Goal: Navigation & Orientation: Find specific page/section

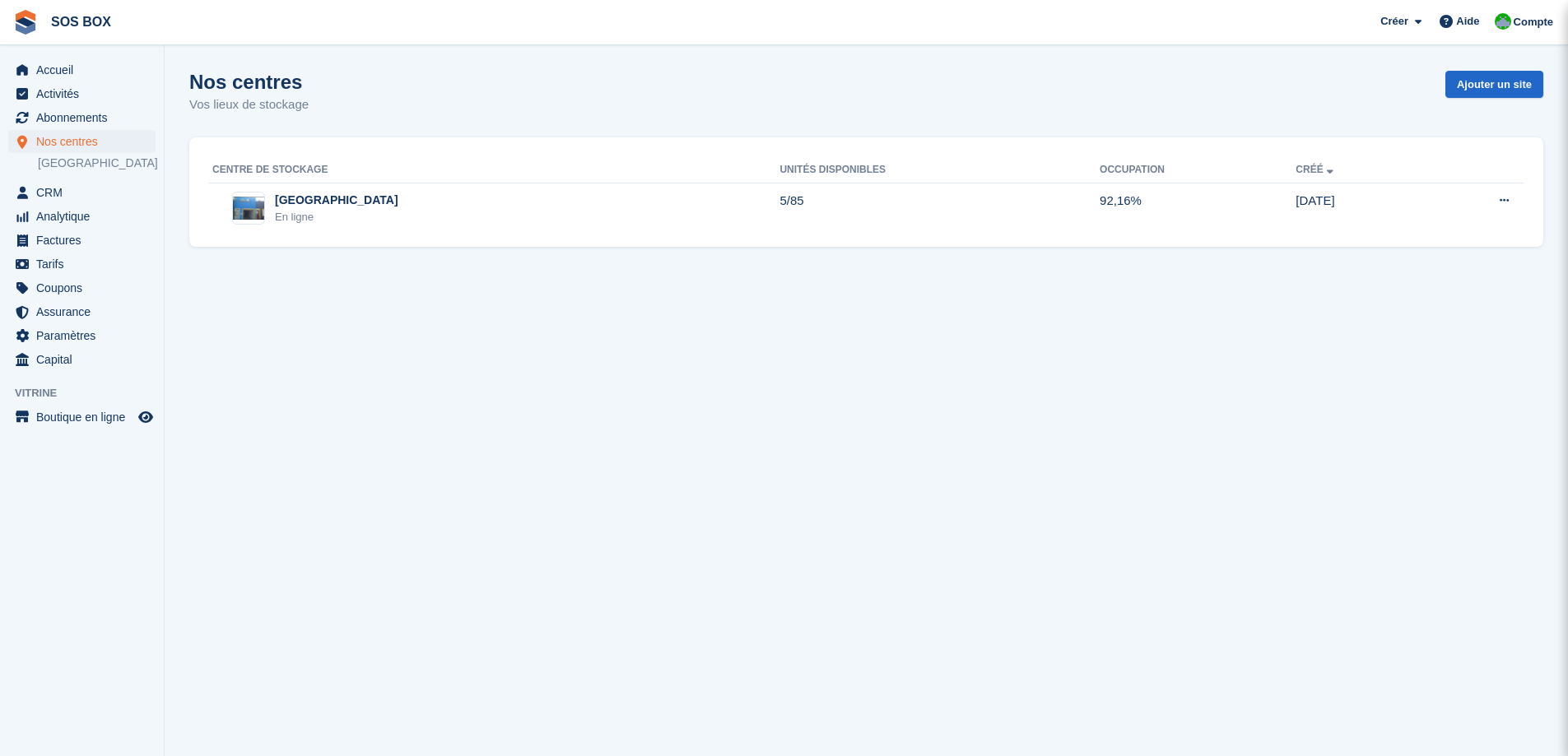
click at [313, 206] on div "[GEOGRAPHIC_DATA]" at bounding box center [336, 200] width 124 height 18
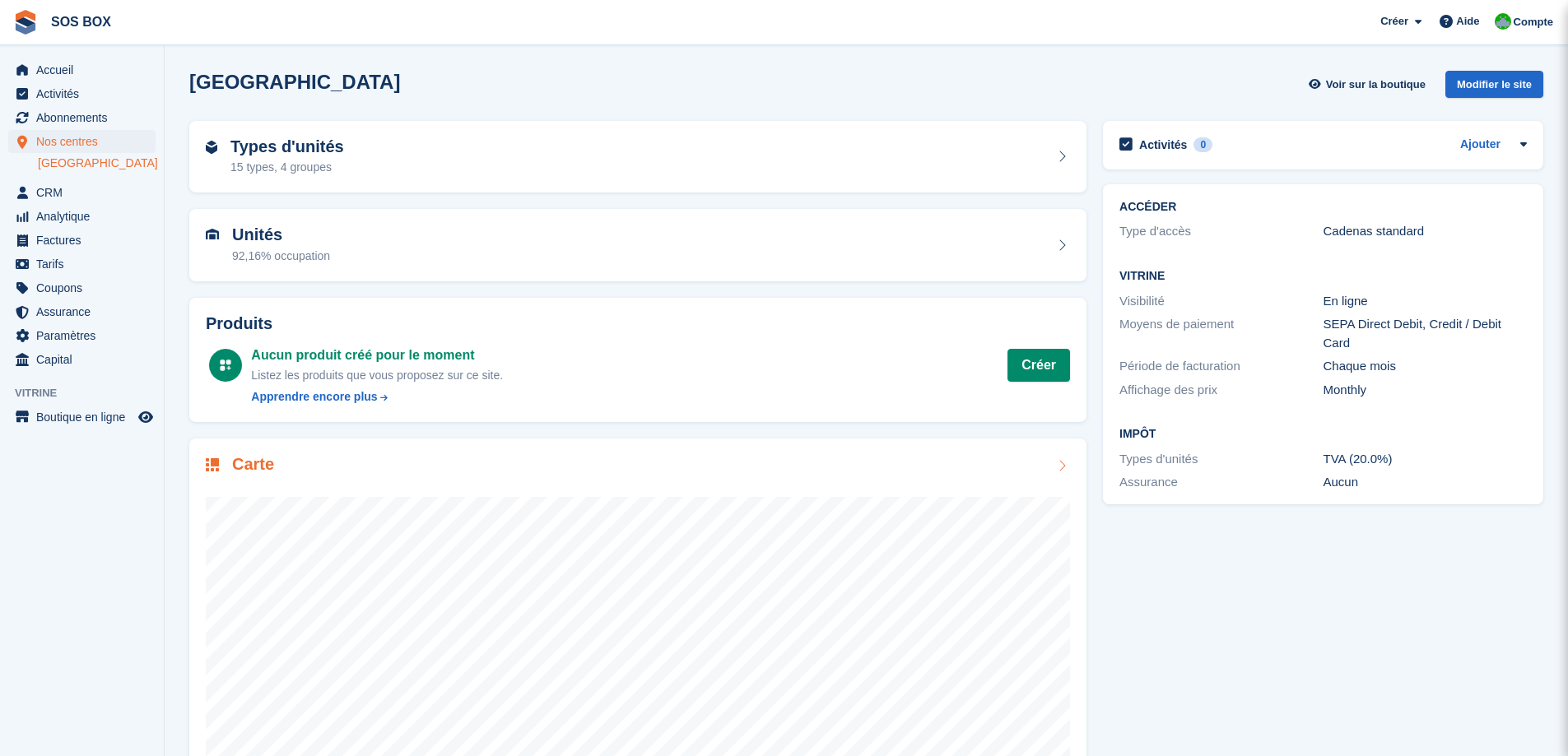
drag, startPoint x: 327, startPoint y: 476, endPoint x: 274, endPoint y: 465, distance: 54.1
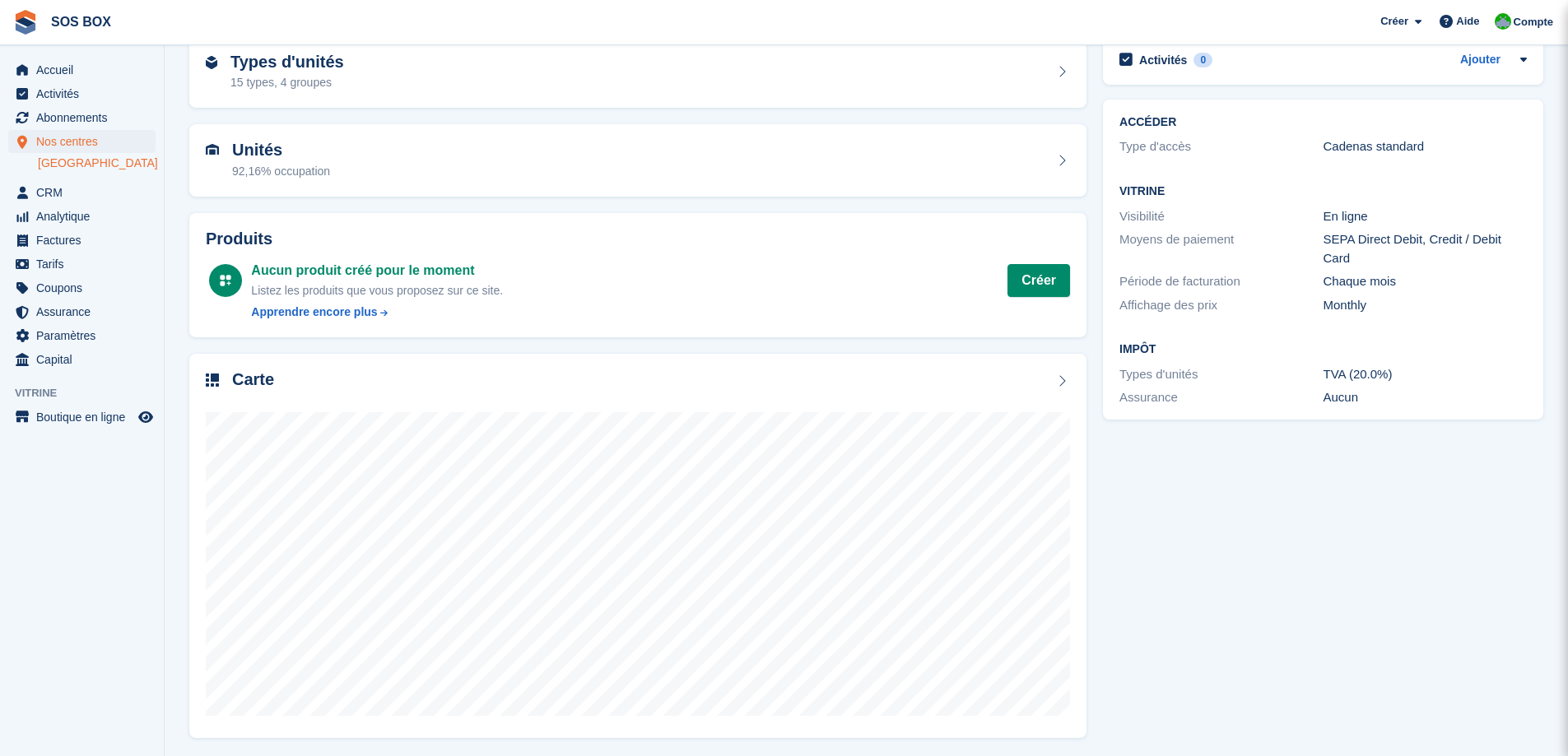
scroll to position [87, 0]
click at [71, 119] on span "Abonnements" at bounding box center [85, 117] width 98 height 23
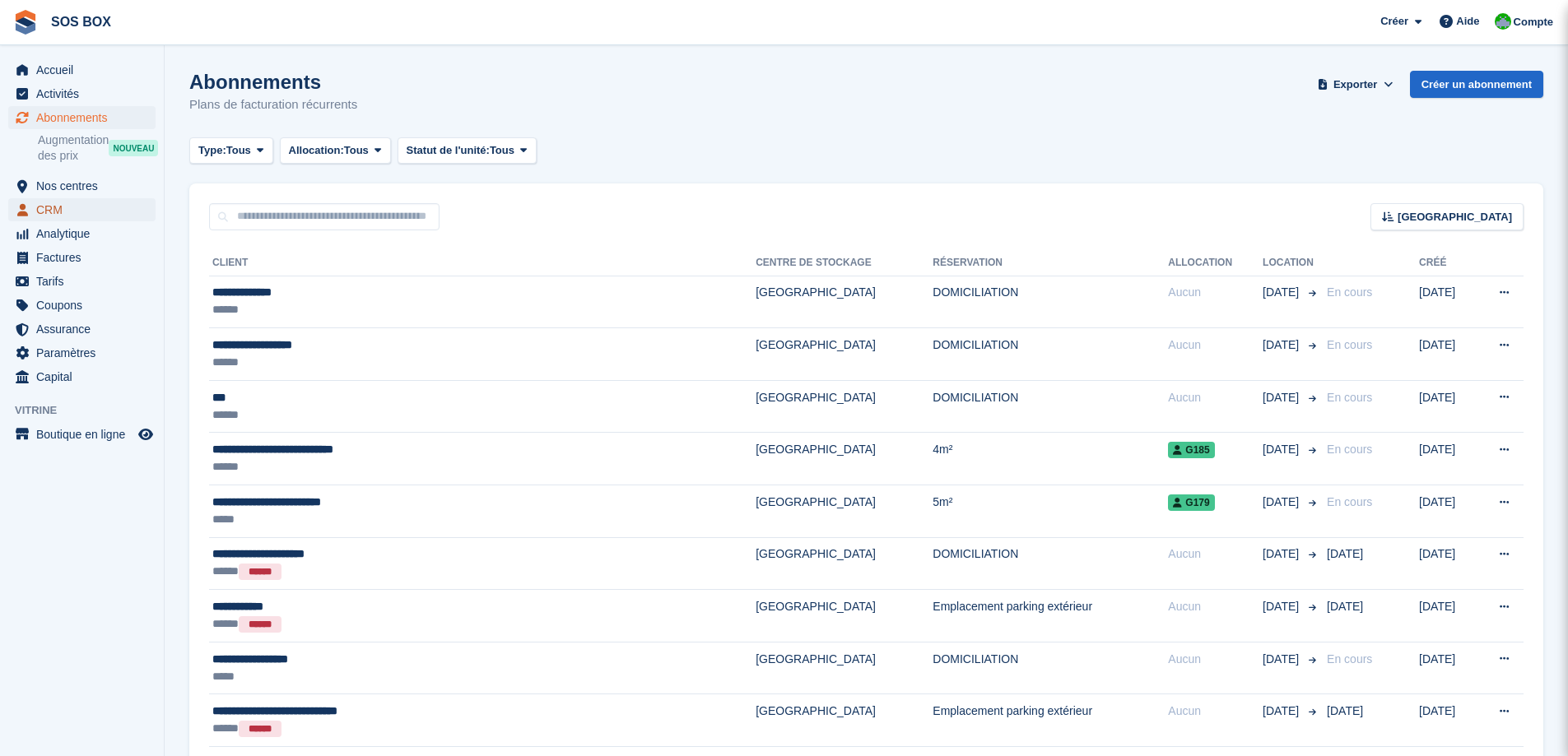
click at [66, 209] on span "CRM" at bounding box center [85, 209] width 98 height 23
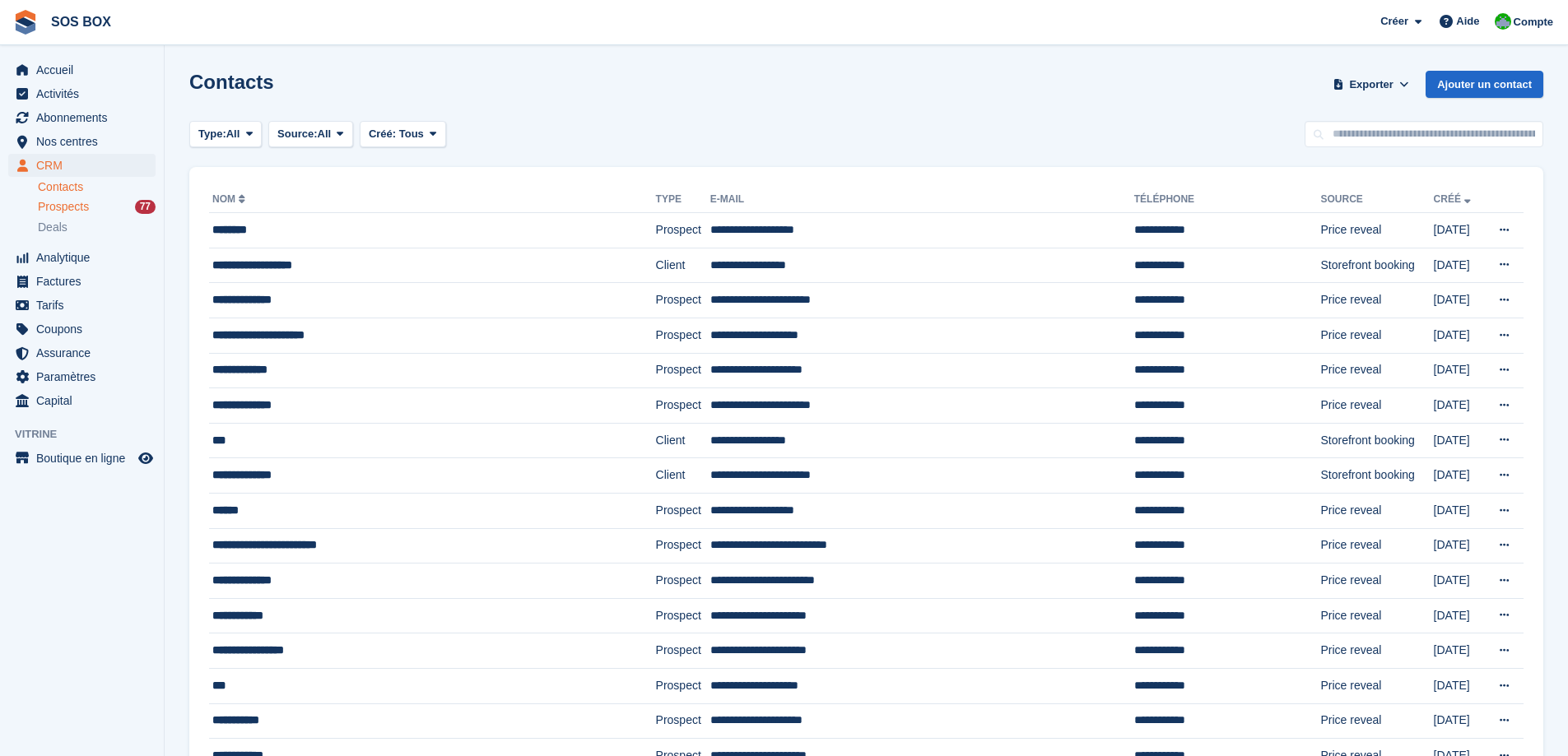
click at [65, 213] on span "Prospects" at bounding box center [63, 207] width 51 height 16
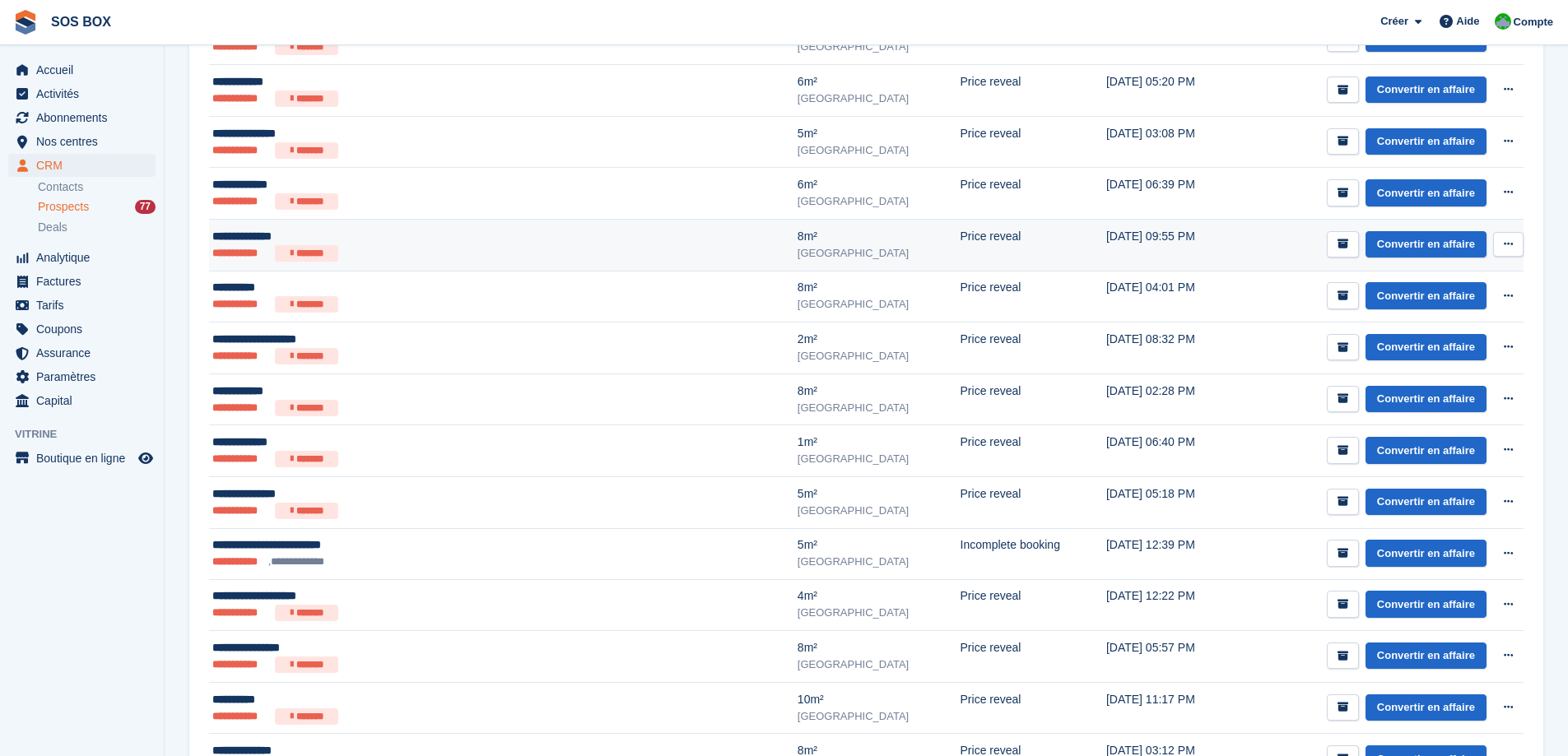
scroll to position [1359, 0]
